Goal: Transaction & Acquisition: Purchase product/service

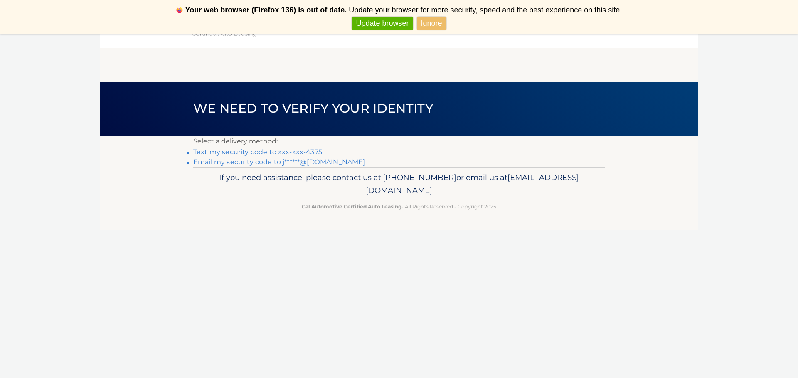
click at [290, 151] on link "Text my security code to xxx-xxx-4375" at bounding box center [257, 152] width 129 height 8
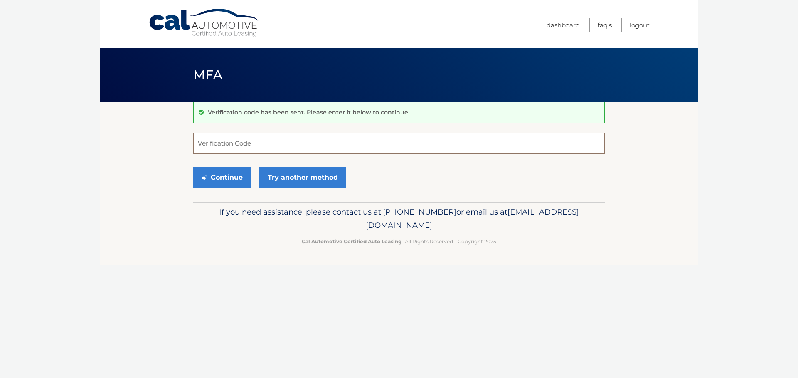
click at [290, 151] on input "Verification Code" at bounding box center [398, 143] width 411 height 21
type input "352358"
click at [221, 178] on button "Continue" at bounding box center [222, 177] width 58 height 21
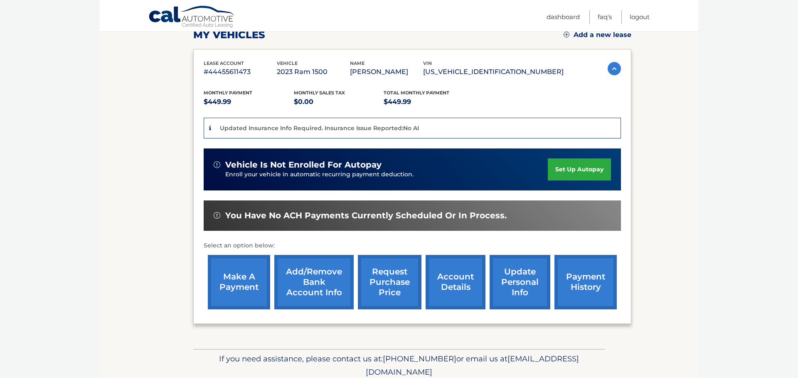
scroll to position [142, 0]
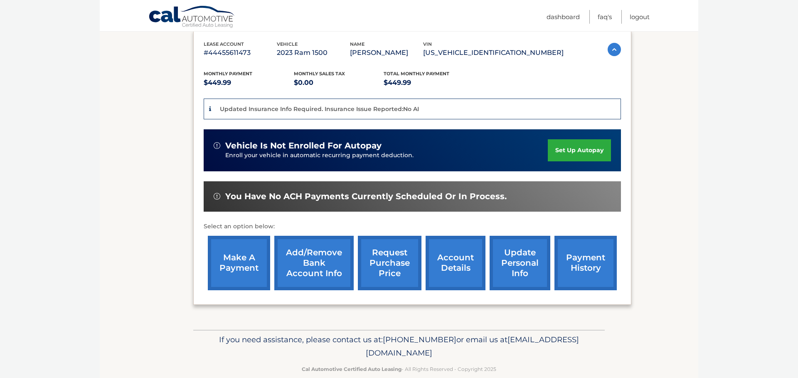
click at [234, 278] on link "make a payment" at bounding box center [239, 263] width 62 height 54
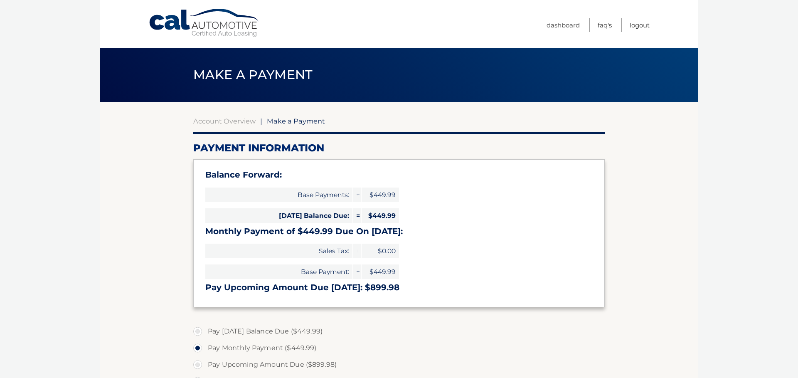
select select "N2ViODgwYzgtODFiOC00NWRmLTgzMDEtYzg2YzUwNzJiN2Zl"
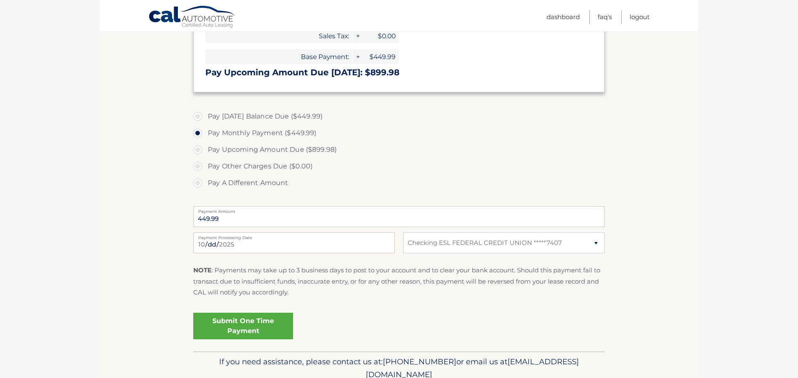
scroll to position [237, 0]
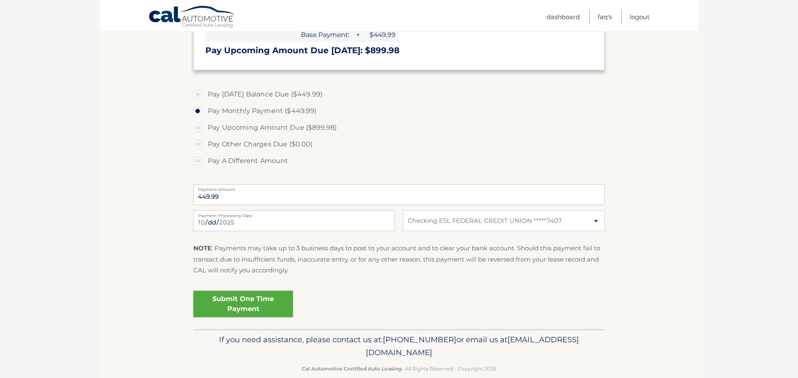
click at [243, 305] on link "Submit One Time Payment" at bounding box center [243, 303] width 100 height 27
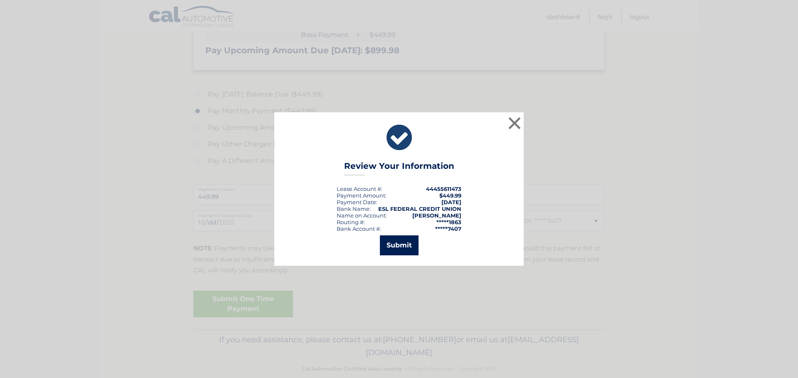
click at [400, 245] on button "Submit" at bounding box center [399, 245] width 39 height 20
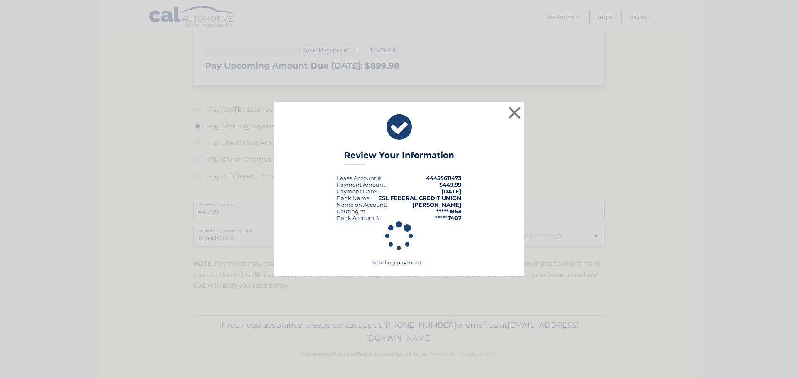
scroll to position [221, 0]
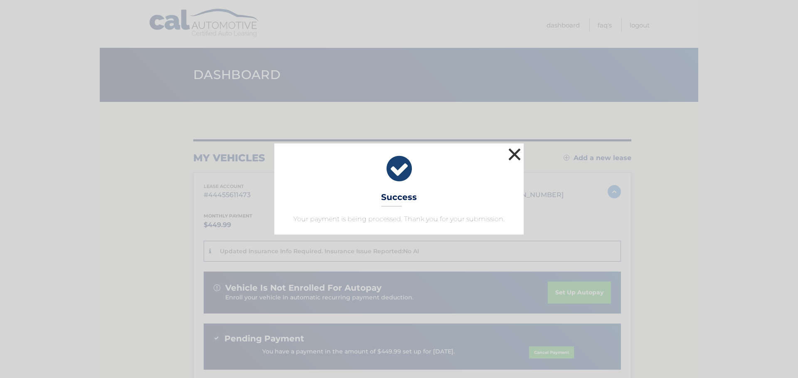
click at [512, 152] on button "×" at bounding box center [514, 154] width 17 height 17
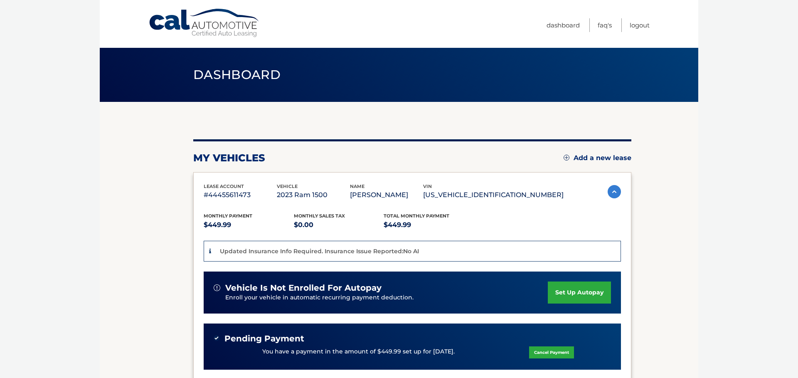
click at [210, 250] on icon at bounding box center [210, 251] width 2 height 6
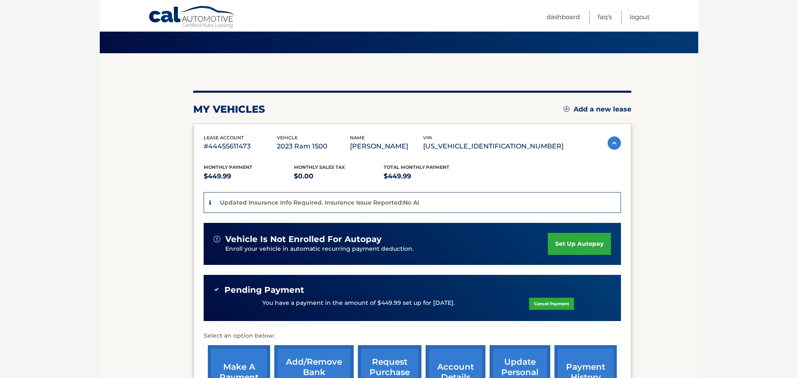
scroll to position [95, 0]
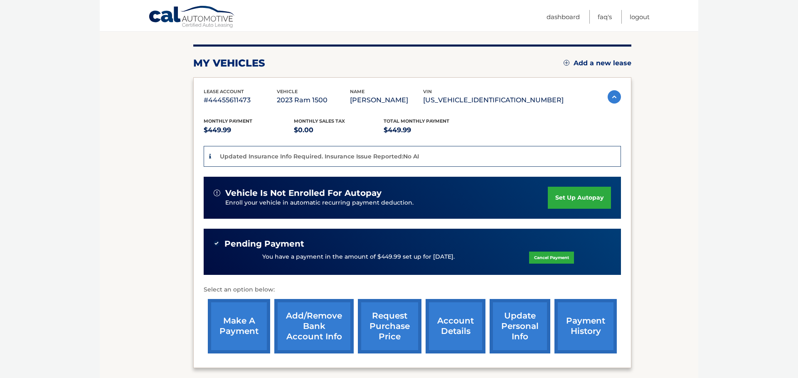
click at [362, 158] on p "Updated Insurance Info Required. Insurance Issue Reported:No AI" at bounding box center [319, 155] width 199 height 7
click at [361, 158] on p "Updated Insurance Info Required. Insurance Issue Reported:No AI" at bounding box center [319, 155] width 199 height 7
click at [209, 156] on div "Updated Insurance Info Required. Insurance Issue Reported:No AI" at bounding box center [412, 156] width 417 height 21
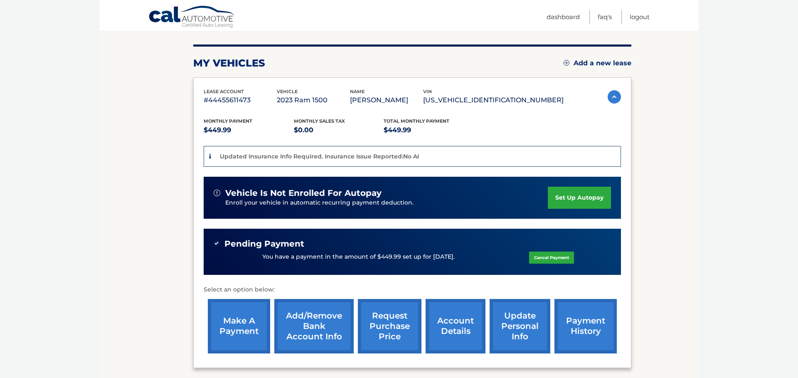
click at [627, 197] on section "my vehicles Add a new lease lease account #44455611473 vehicle 2023 Ram 1500 na…" at bounding box center [399, 200] width 598 height 386
click at [639, 17] on link "Logout" at bounding box center [639, 17] width 20 height 14
